Goal: Task Accomplishment & Management: Use online tool/utility

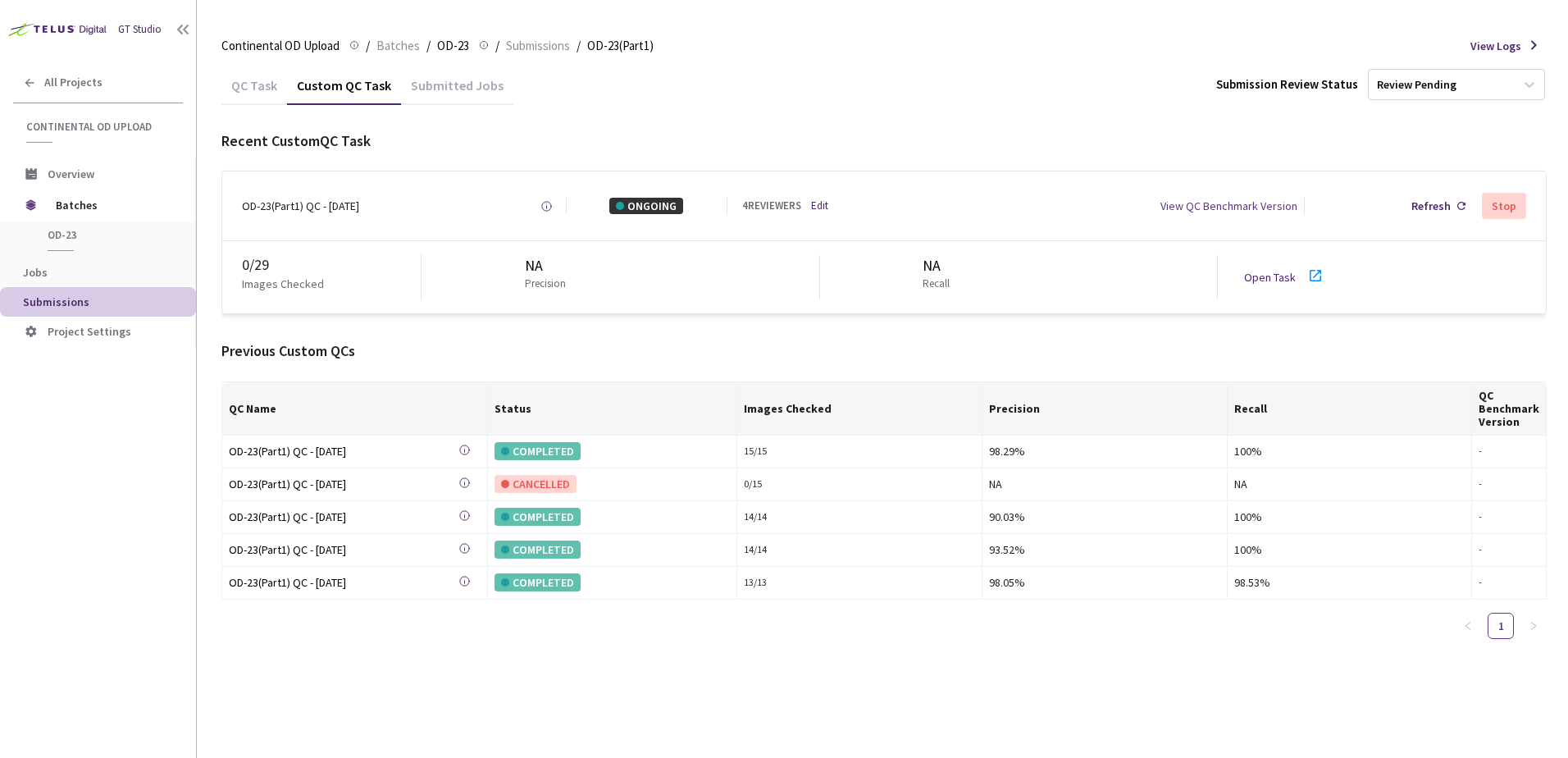
click at [1411, 222] on div "OD-23(Part1) QC - [DATE] Created at [DATE] at 9:56 AM GMT+2 Created by [PERSON_…" at bounding box center [884, 205] width 1324 height 69
click at [1421, 208] on div "Refresh" at bounding box center [1431, 206] width 40 height 17
click at [1435, 196] on div "Refresh" at bounding box center [1438, 206] width 67 height 29
click at [1424, 221] on div "Refresh" at bounding box center [1438, 206] width 67 height 29
click at [1272, 275] on link "Open Task" at bounding box center [1271, 277] width 52 height 15
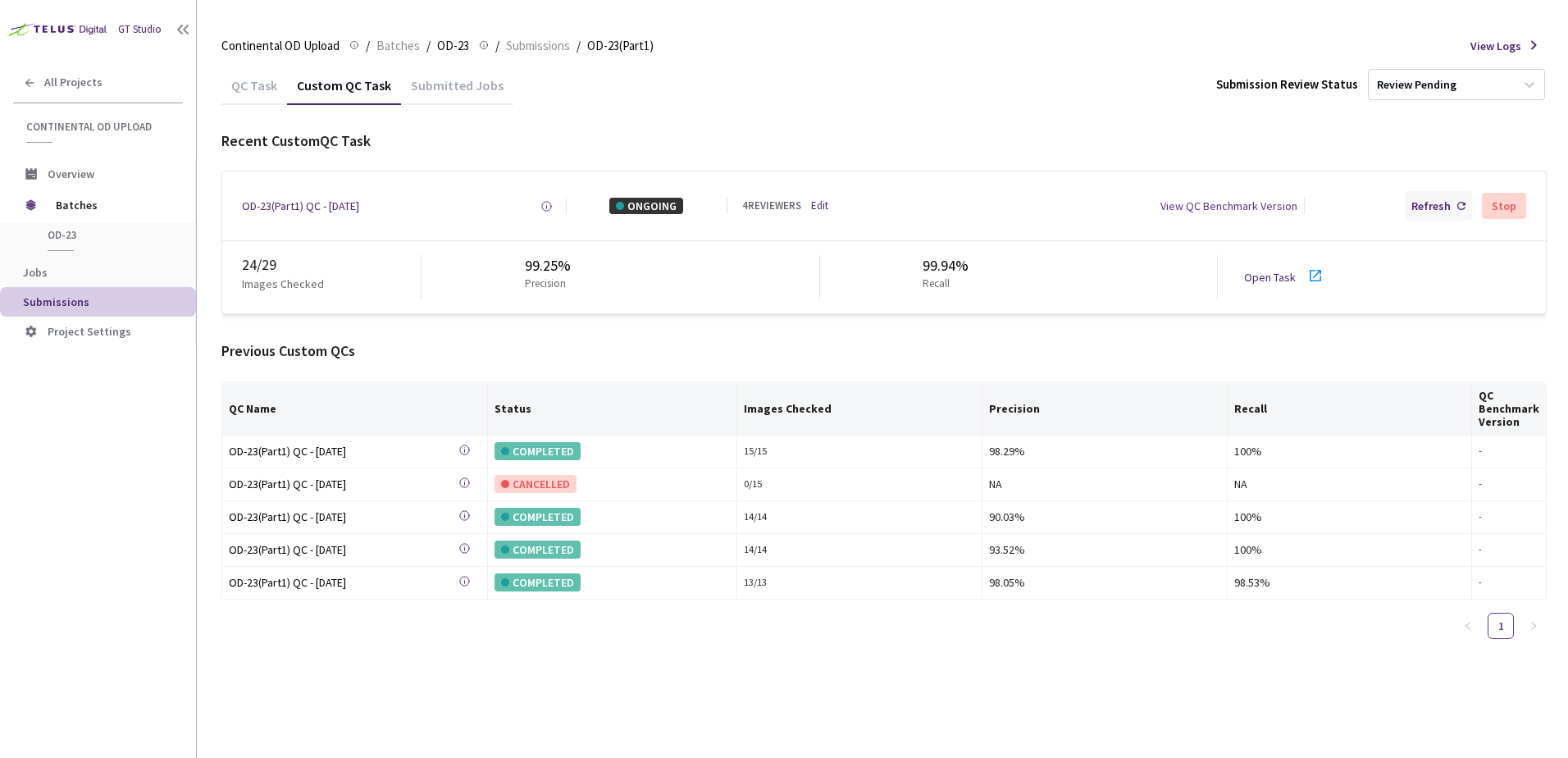
click at [1415, 200] on div "Refresh" at bounding box center [1438, 206] width 67 height 29
click at [1415, 209] on div "Refresh" at bounding box center [1431, 206] width 40 height 17
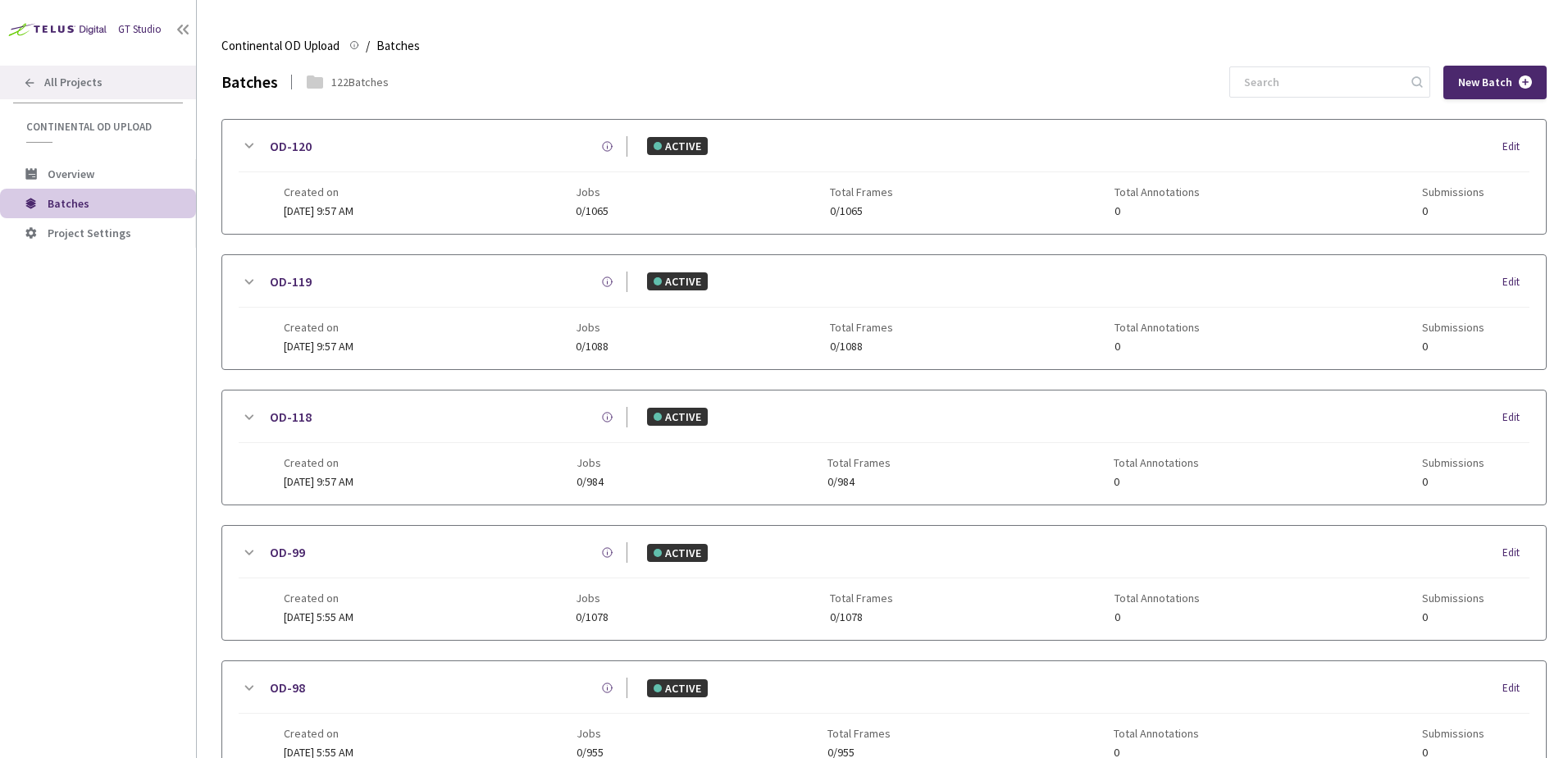
click at [115, 76] on div "All Projects" at bounding box center [98, 82] width 196 height 34
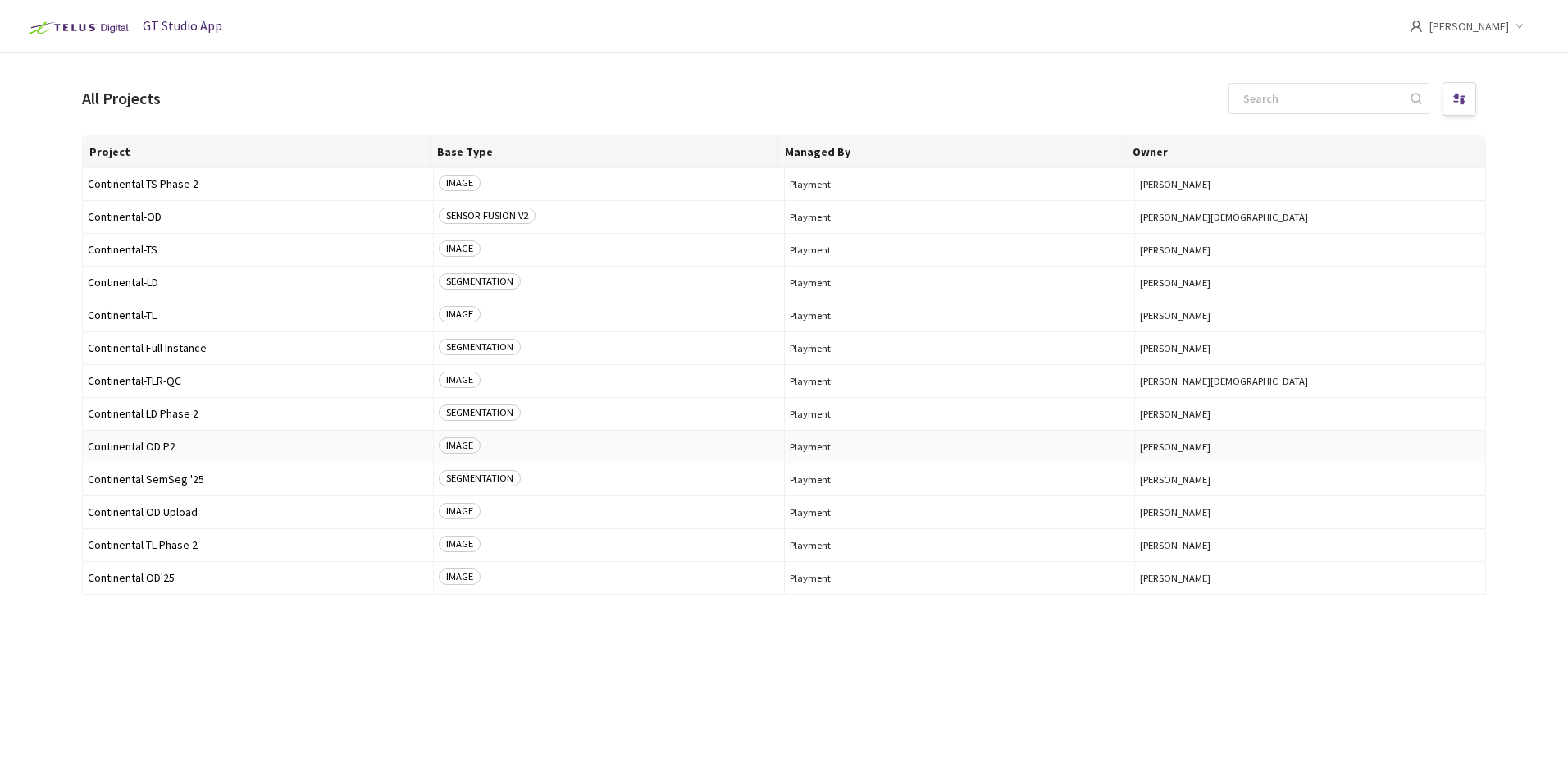
click at [183, 453] on td "Continental OD P2" at bounding box center [258, 448] width 351 height 33
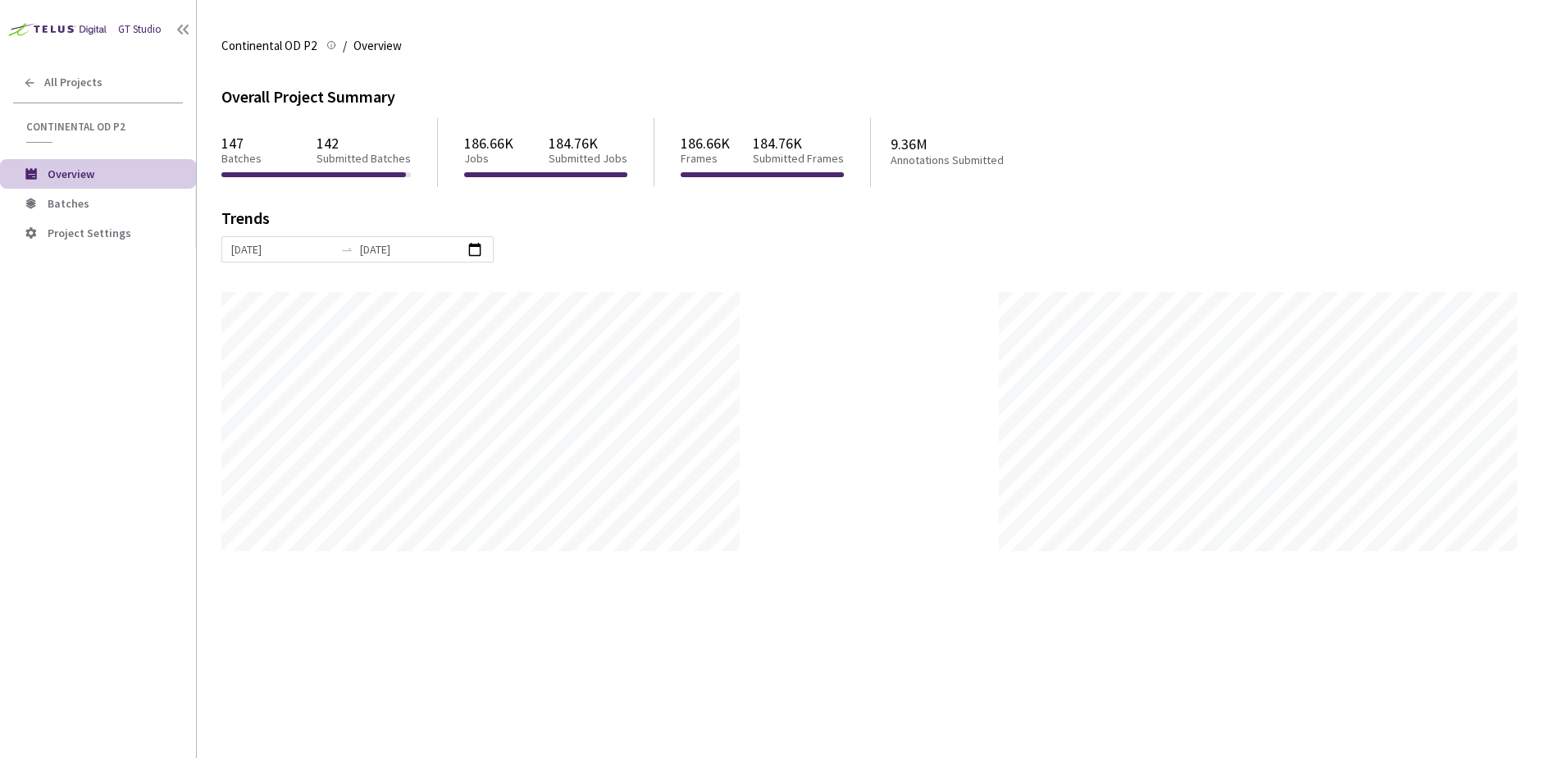
scroll to position [758, 1568]
click at [56, 197] on span "Batches" at bounding box center [68, 204] width 41 height 15
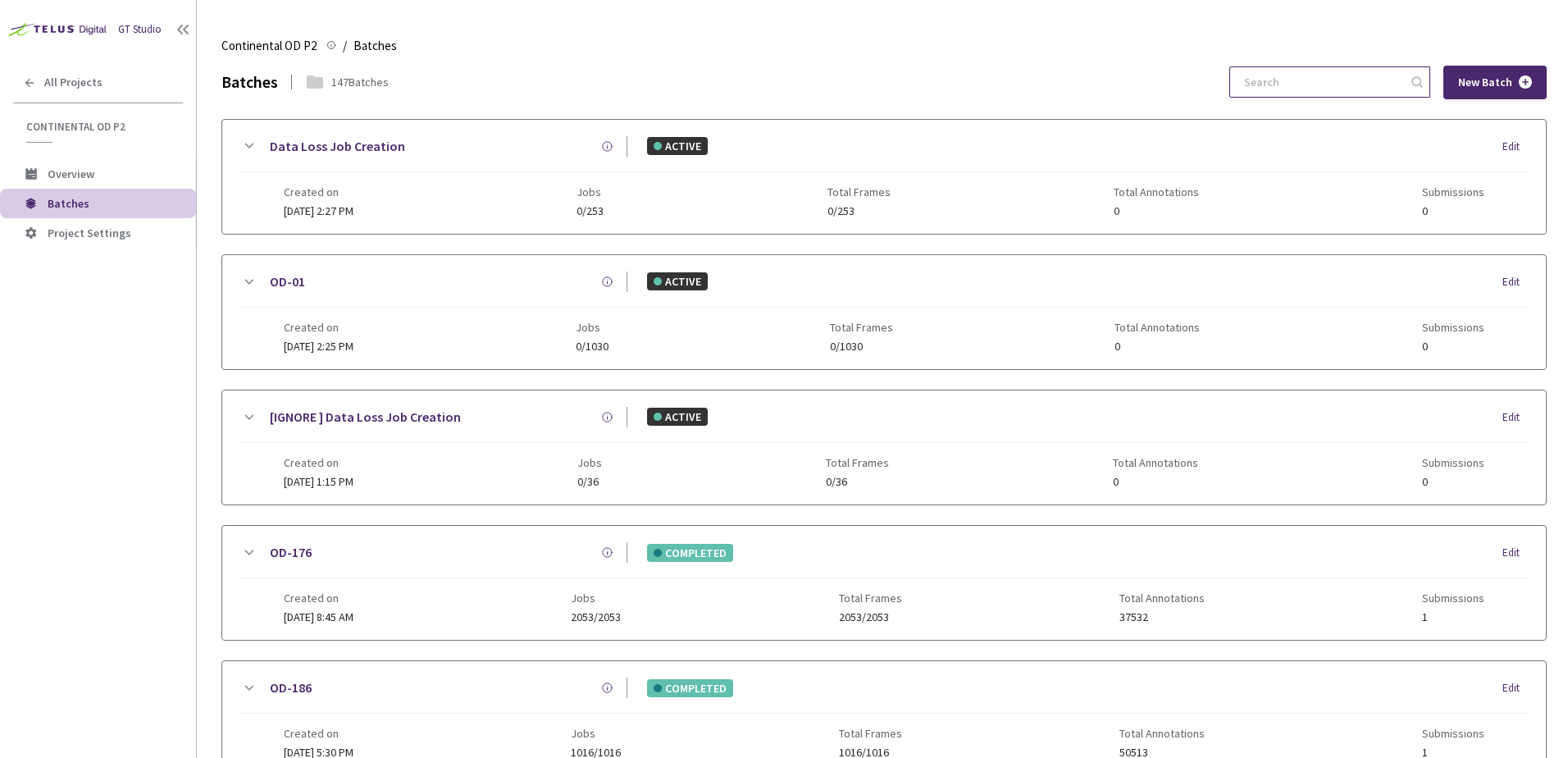
click at [1289, 89] on input at bounding box center [1322, 82] width 175 height 29
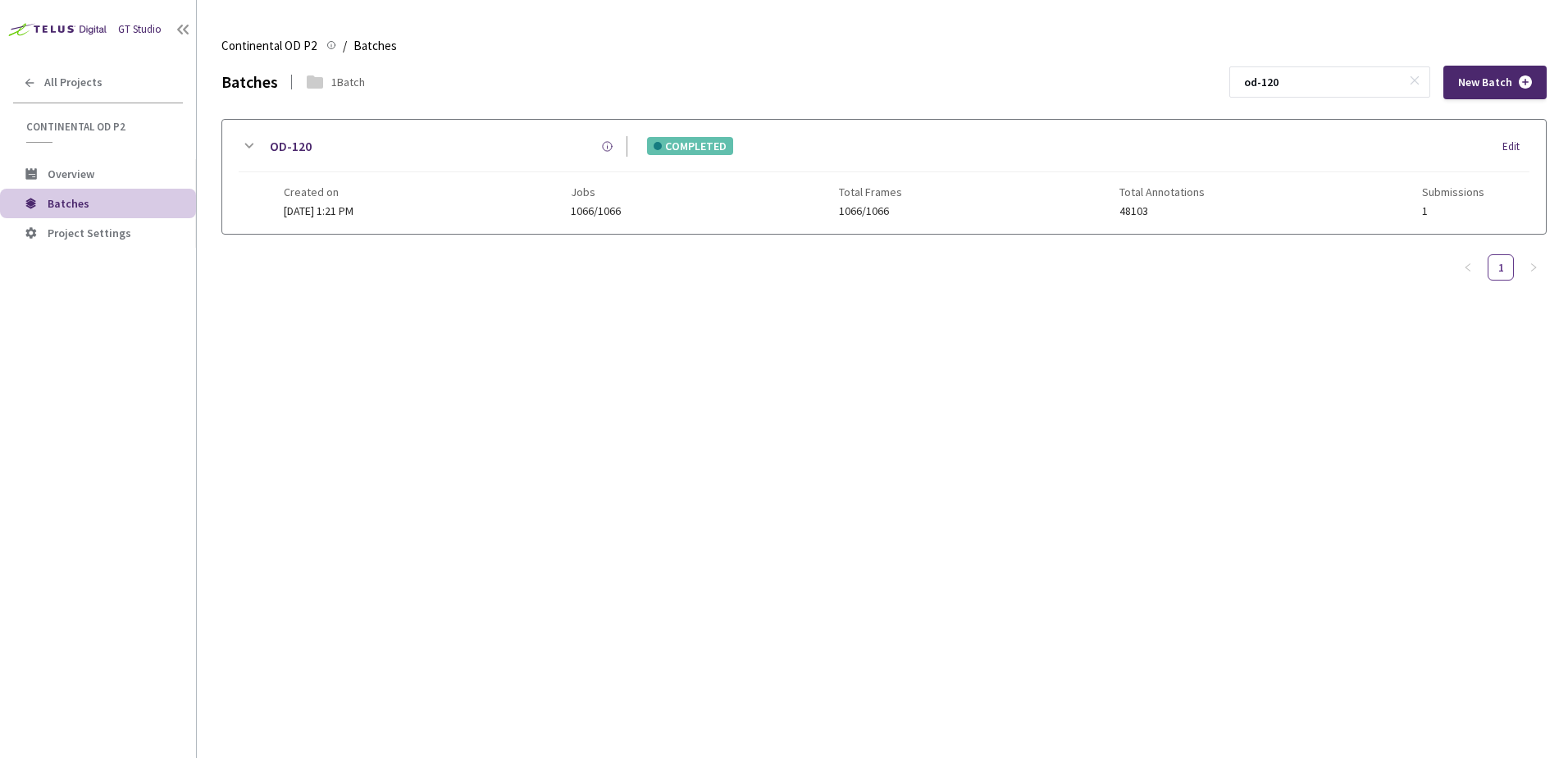
type input "od-120"
drag, startPoint x: 252, startPoint y: 146, endPoint x: 249, endPoint y: 155, distance: 9.5
click at [252, 146] on icon at bounding box center [248, 146] width 19 height 19
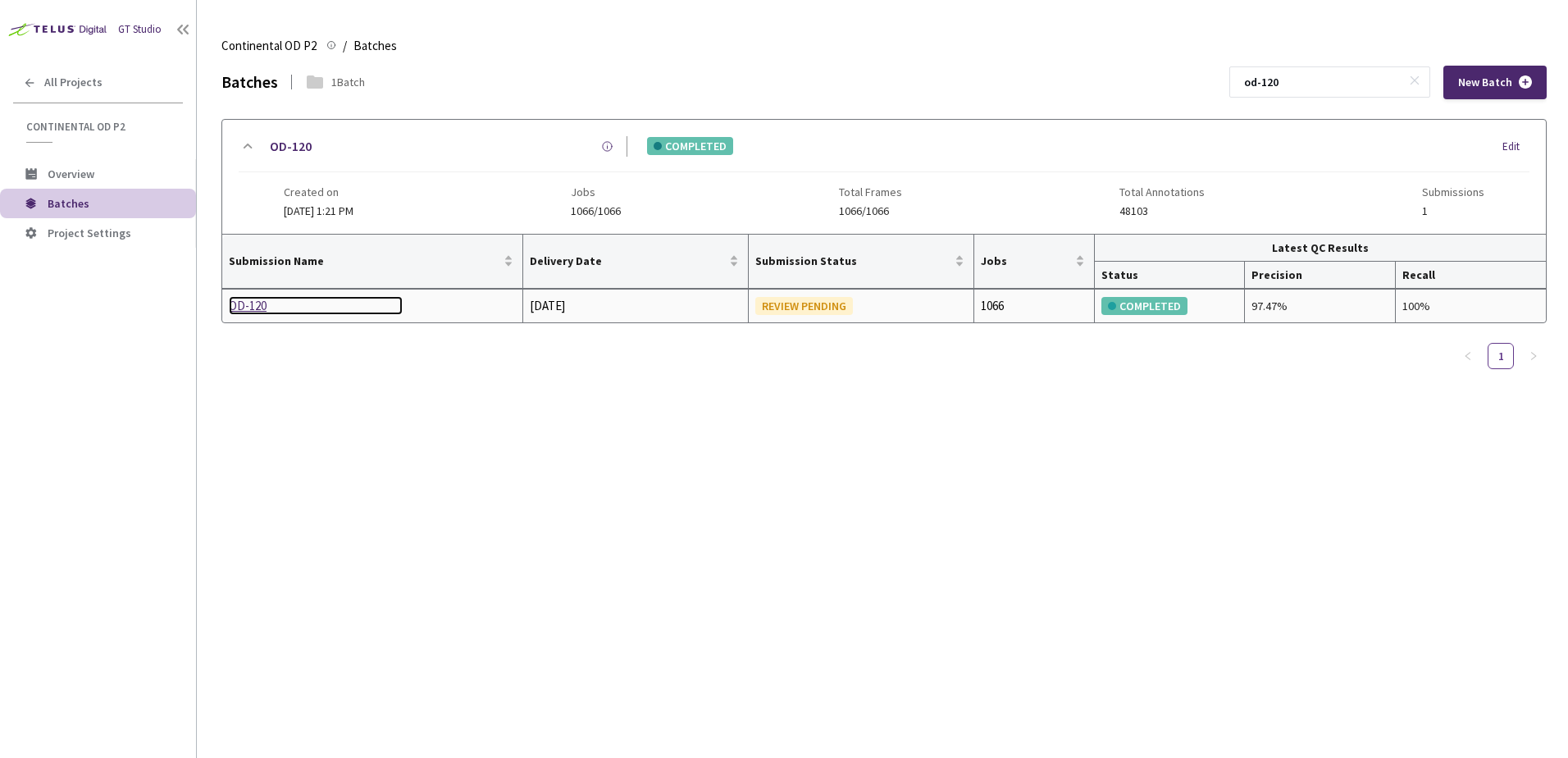
click at [260, 300] on div "OD-120" at bounding box center [316, 306] width 174 height 19
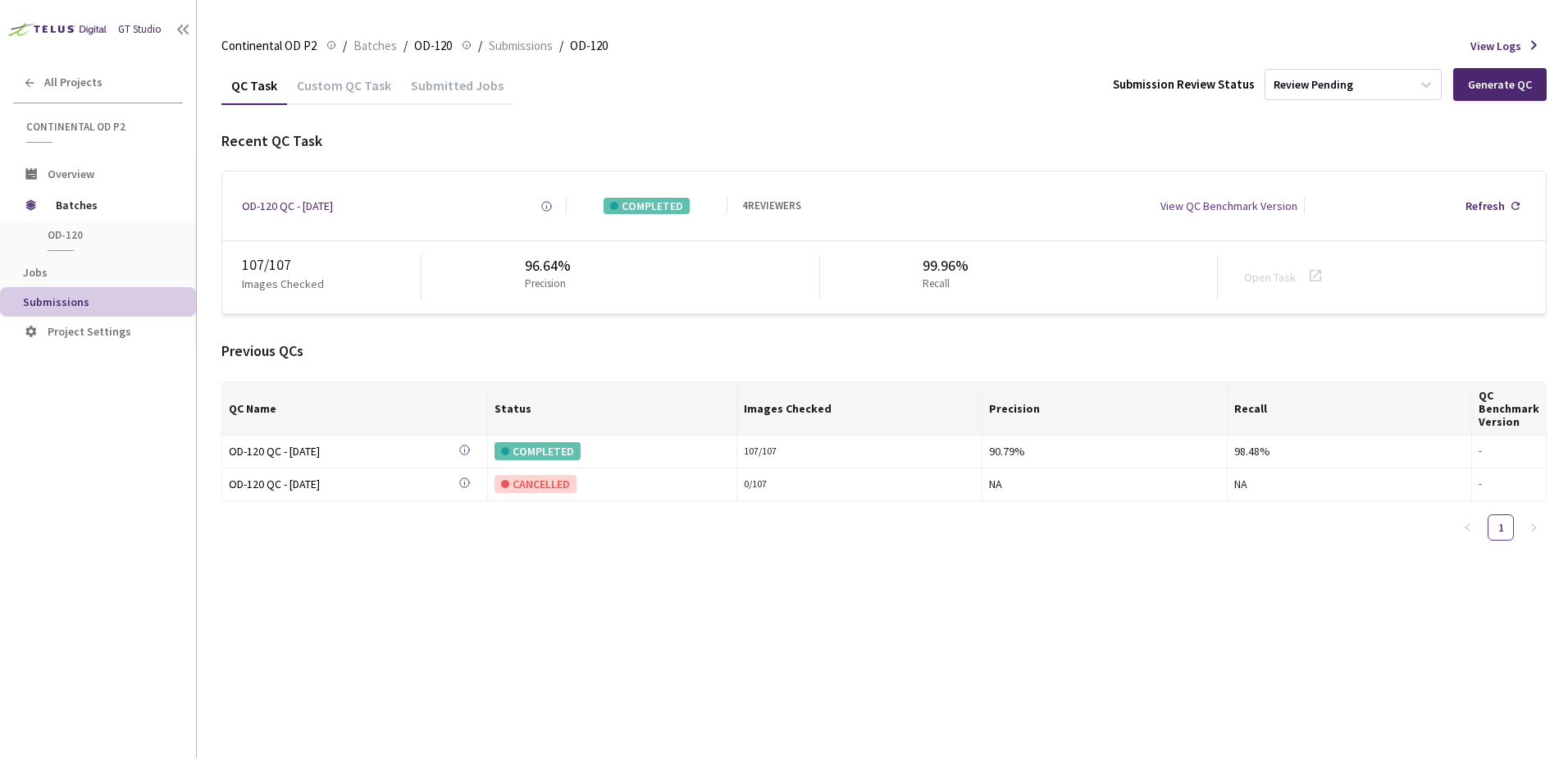
click at [340, 93] on div "Custom QC Task" at bounding box center [344, 91] width 114 height 28
